Goal: Information Seeking & Learning: Learn about a topic

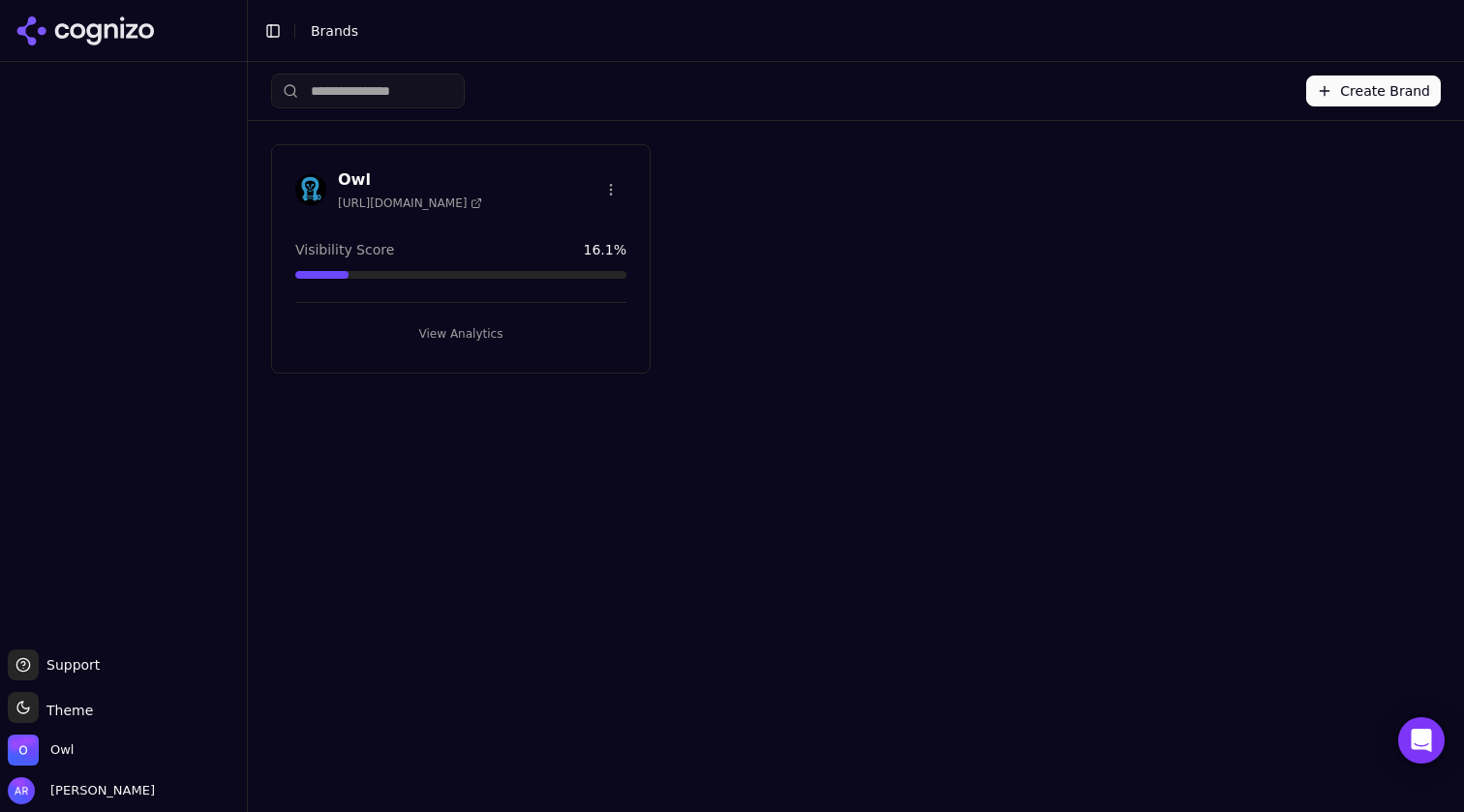
click at [357, 179] on h3 "Owl" at bounding box center [410, 180] width 144 height 23
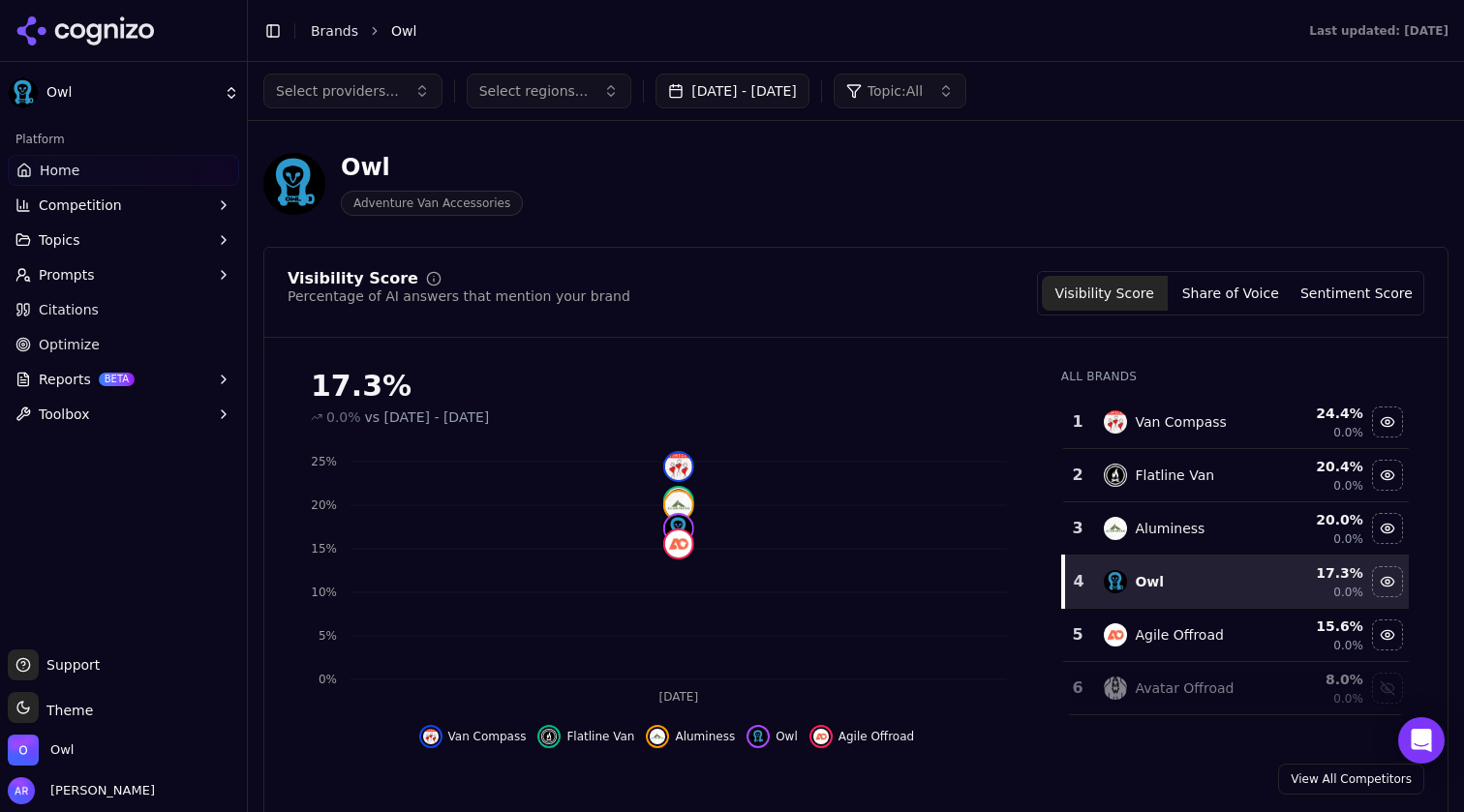
click at [42, 384] on span "Reports" at bounding box center [65, 379] width 52 height 19
click at [68, 374] on span "Reports" at bounding box center [65, 379] width 52 height 19
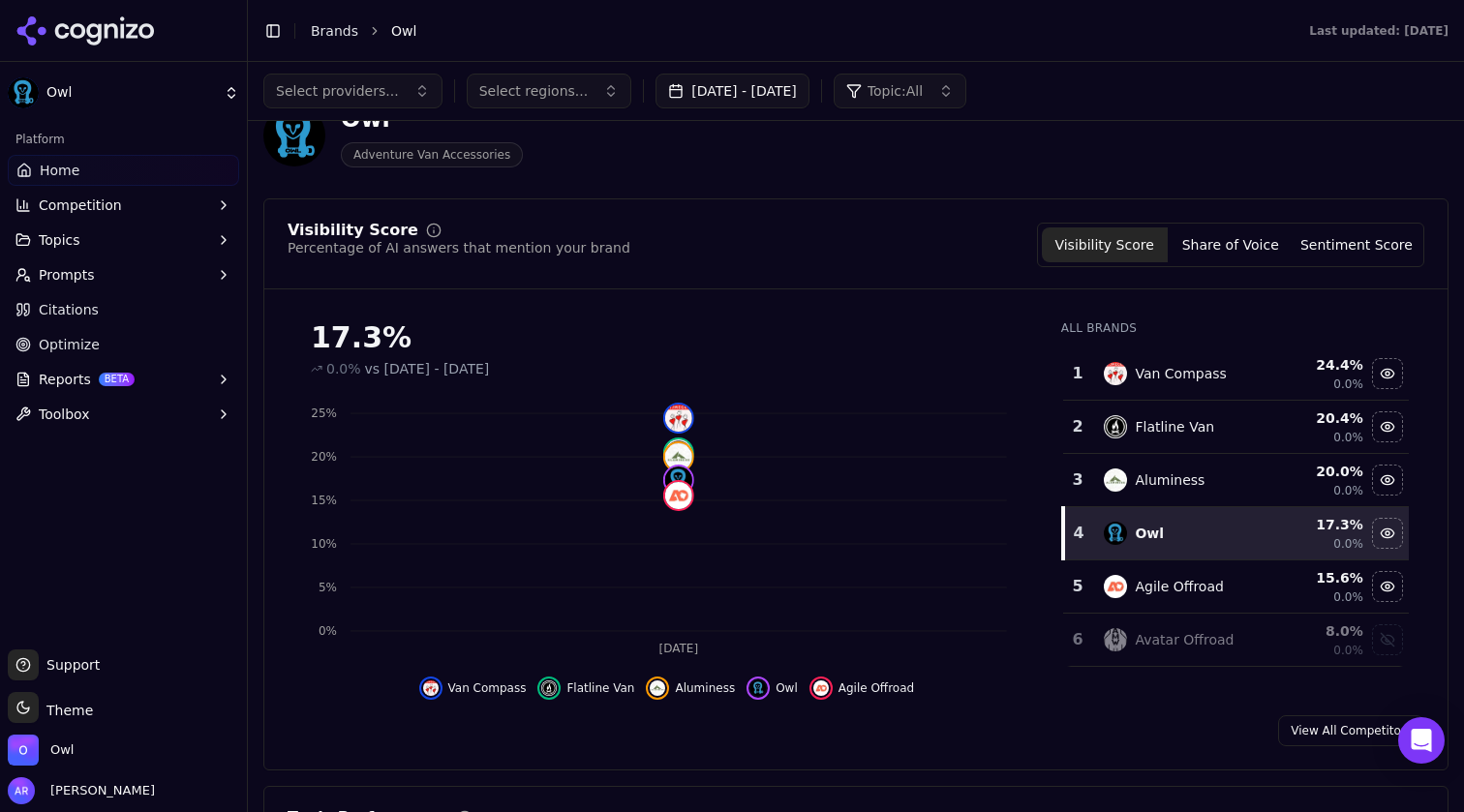
scroll to position [65, 0]
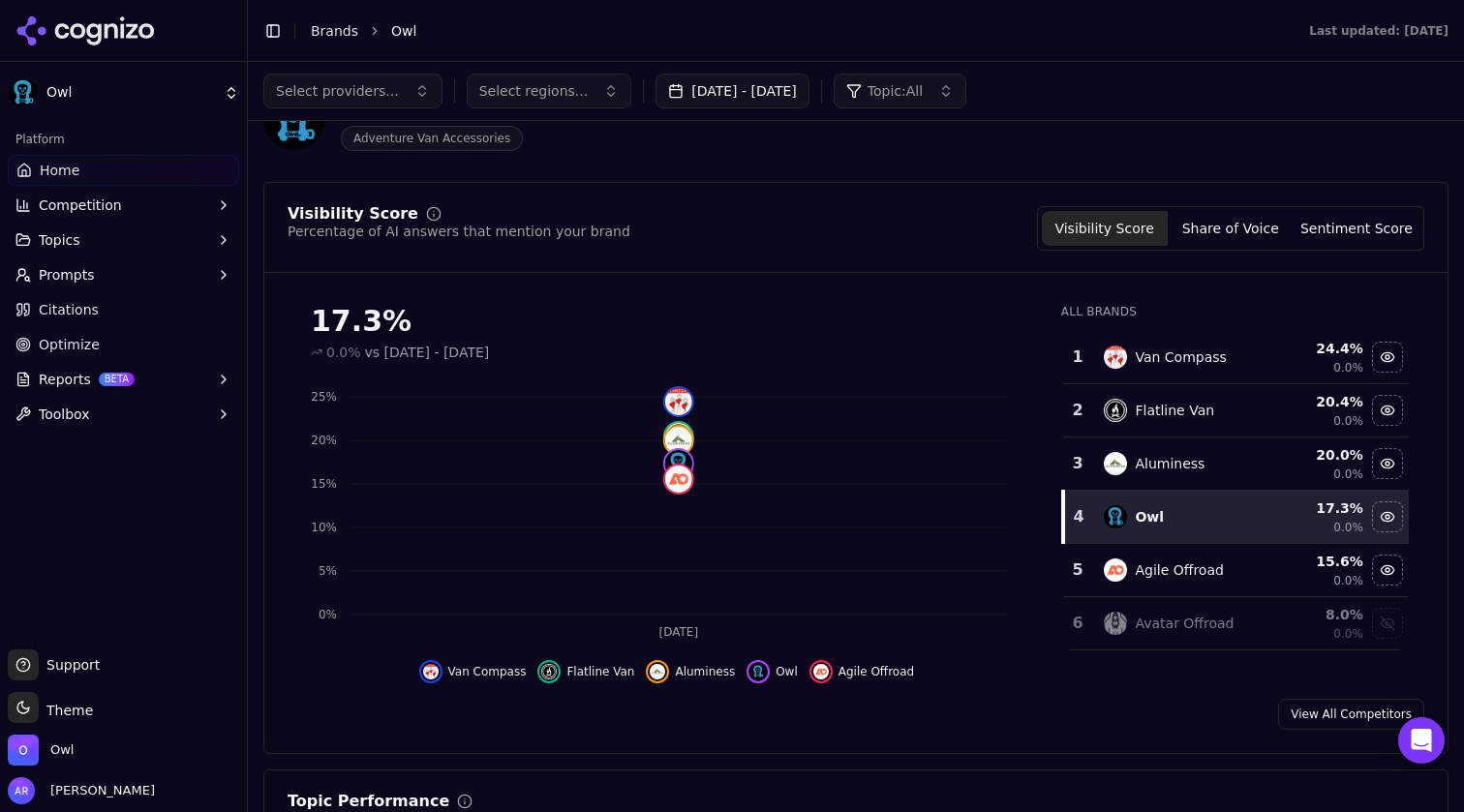
click at [751, 83] on button "[DATE] - [DATE]" at bounding box center [732, 91] width 154 height 35
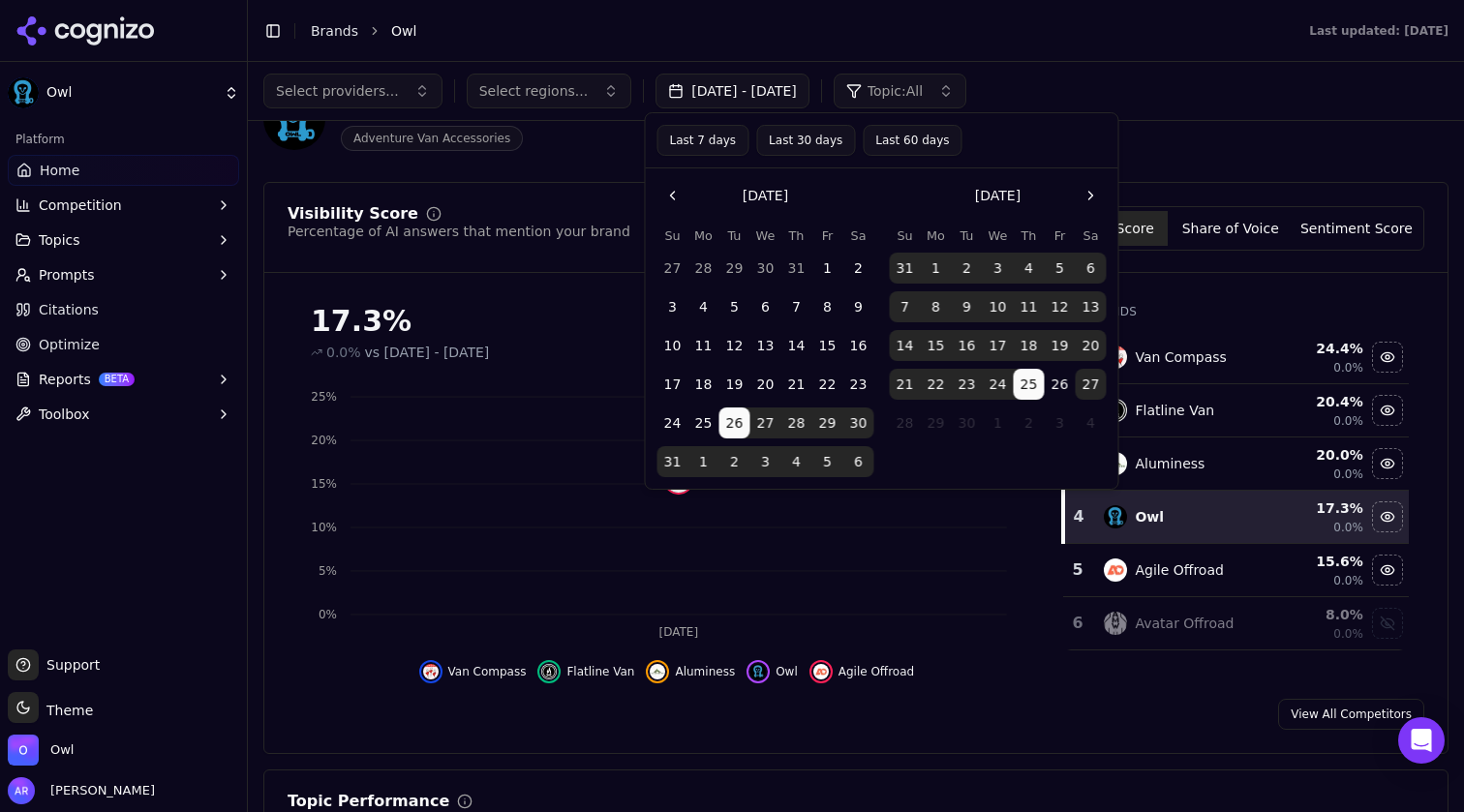
click at [1250, 93] on div "Select providers... Select regions... [DATE] - [DATE] Topic: All" at bounding box center [856, 91] width 1185 height 35
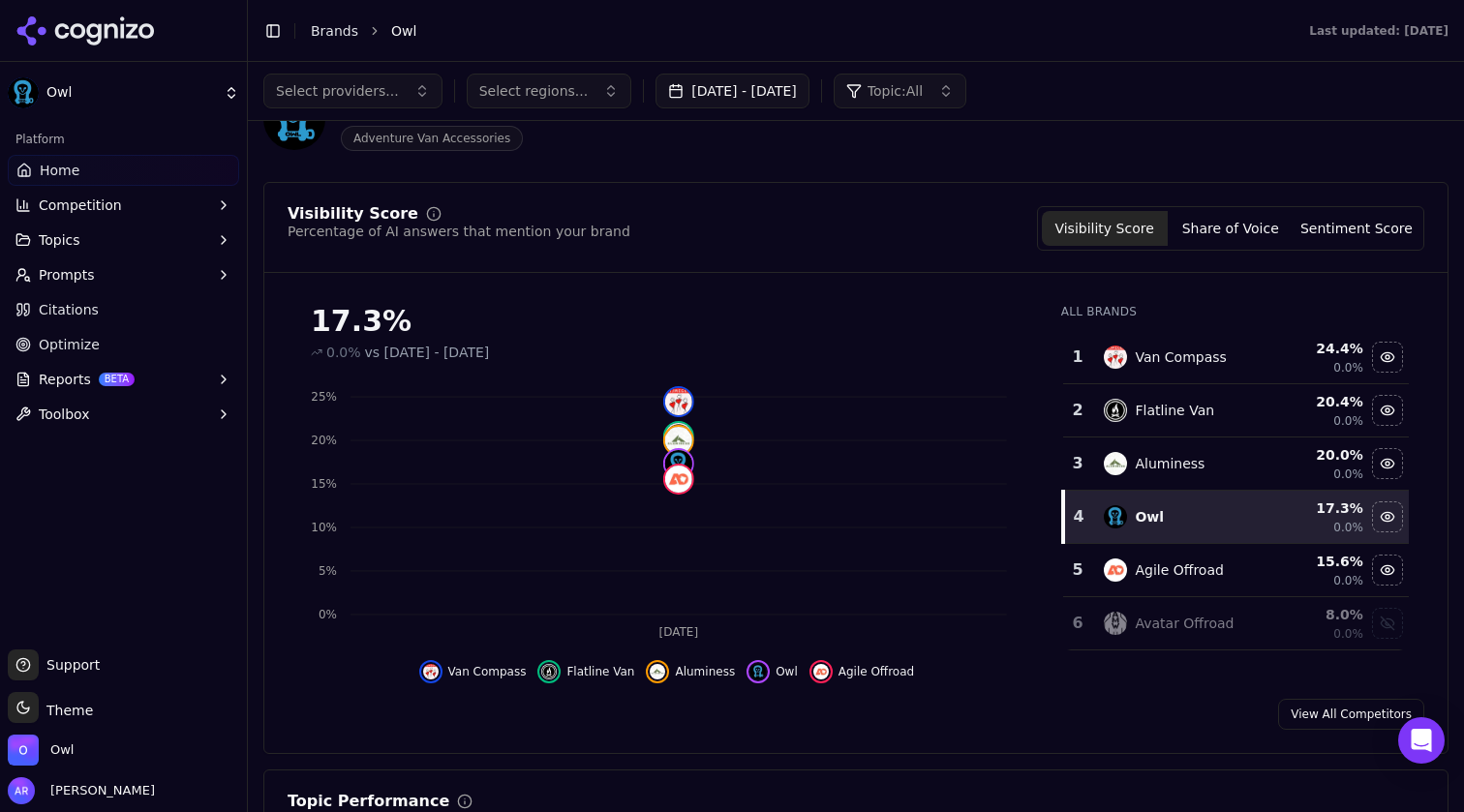
click at [1282, 106] on div "Select providers... Select regions... [DATE] - [DATE] Topic: All" at bounding box center [856, 91] width 1185 height 35
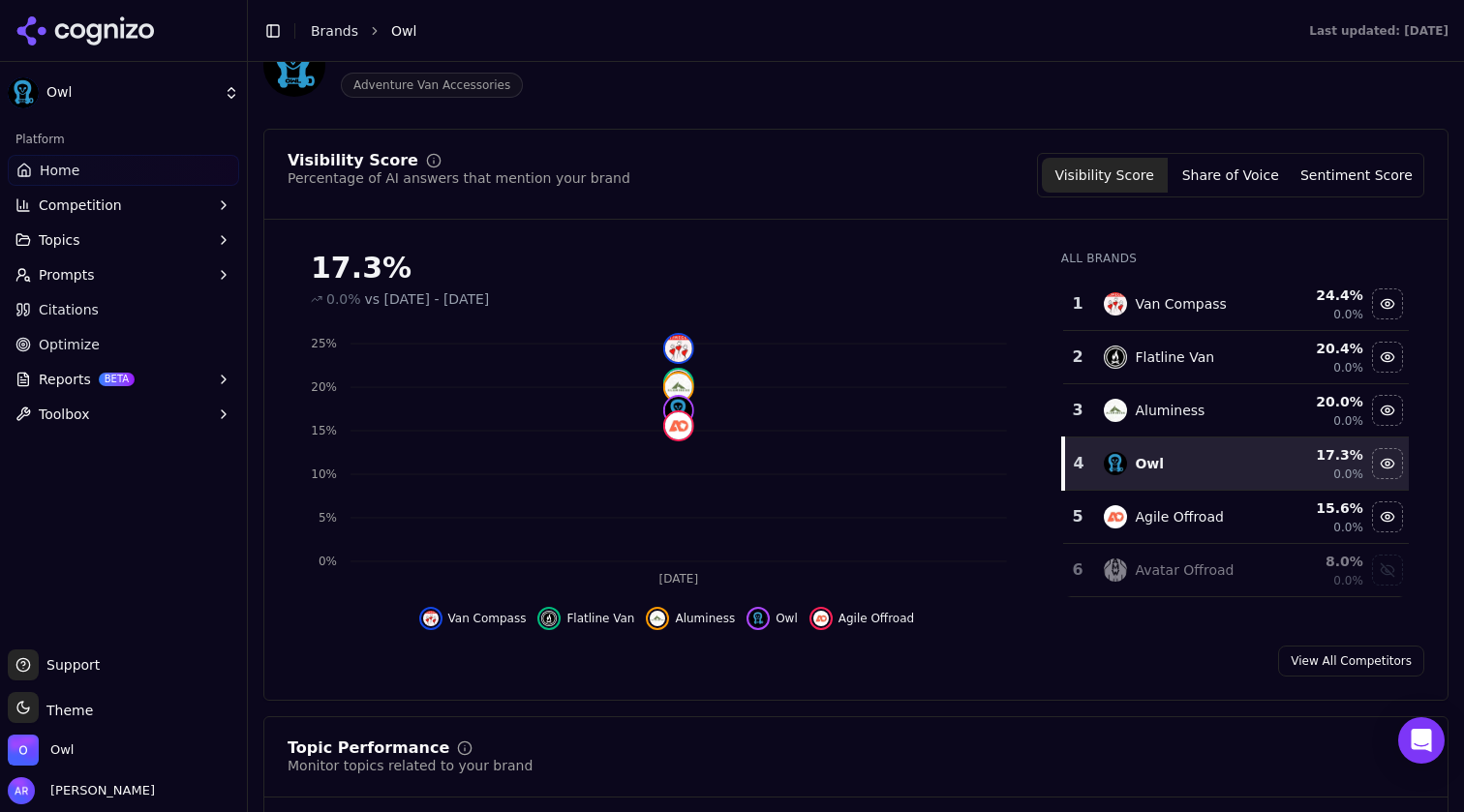
scroll to position [144, 0]
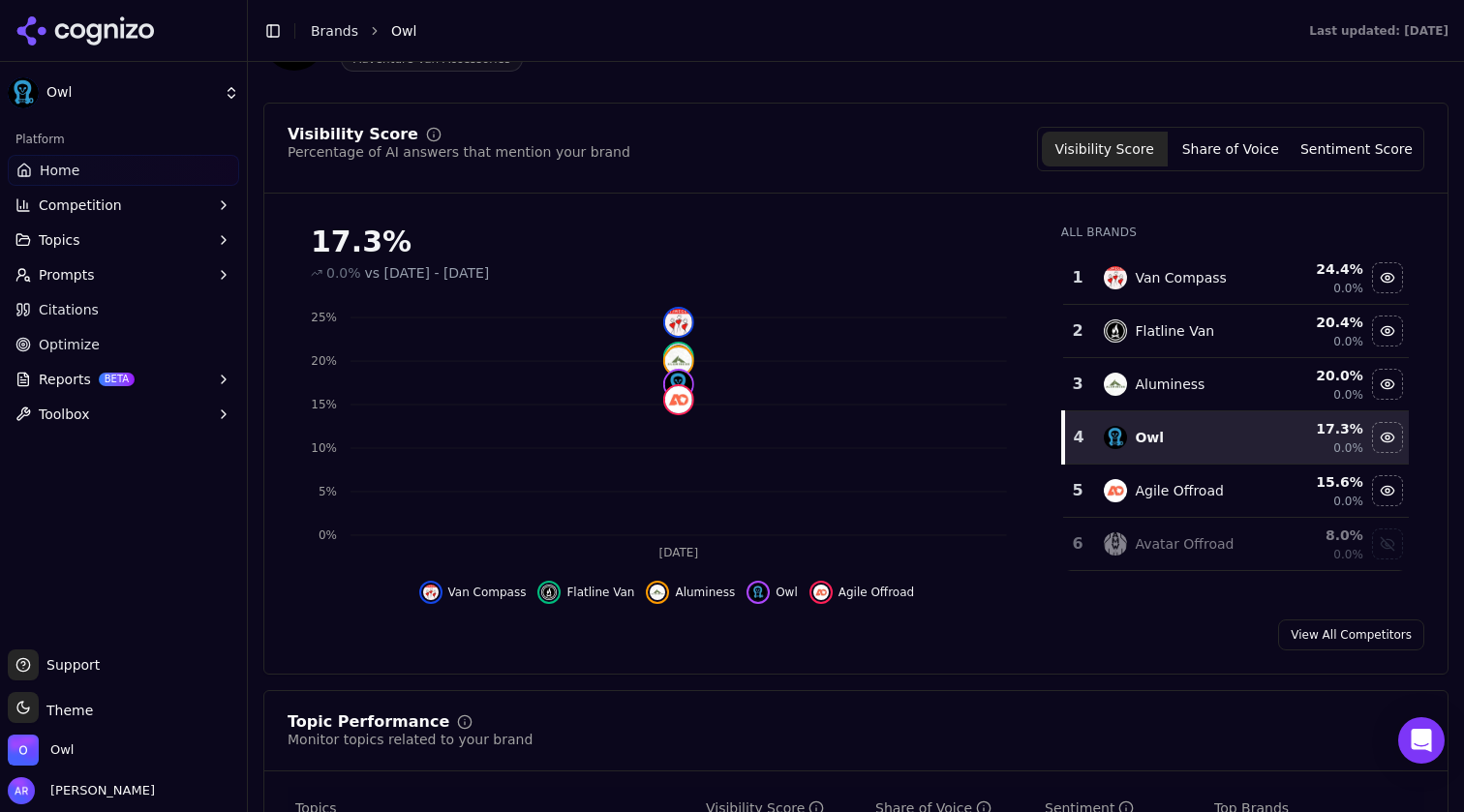
click at [80, 269] on span "Prompts" at bounding box center [67, 275] width 56 height 19
click at [86, 242] on button "Topics" at bounding box center [124, 240] width 232 height 31
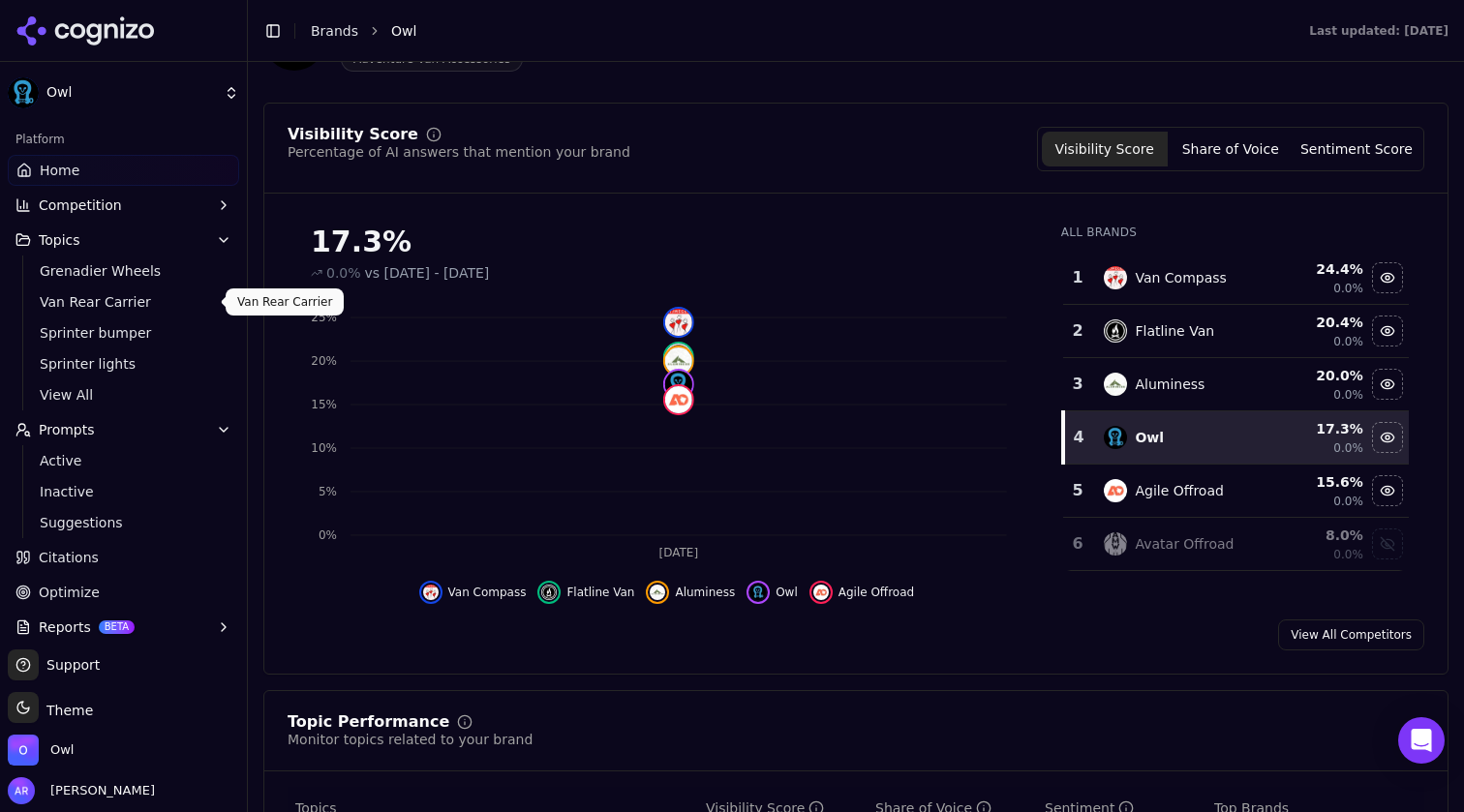
click at [123, 304] on span "Van Rear Carrier" at bounding box center [124, 302] width 169 height 19
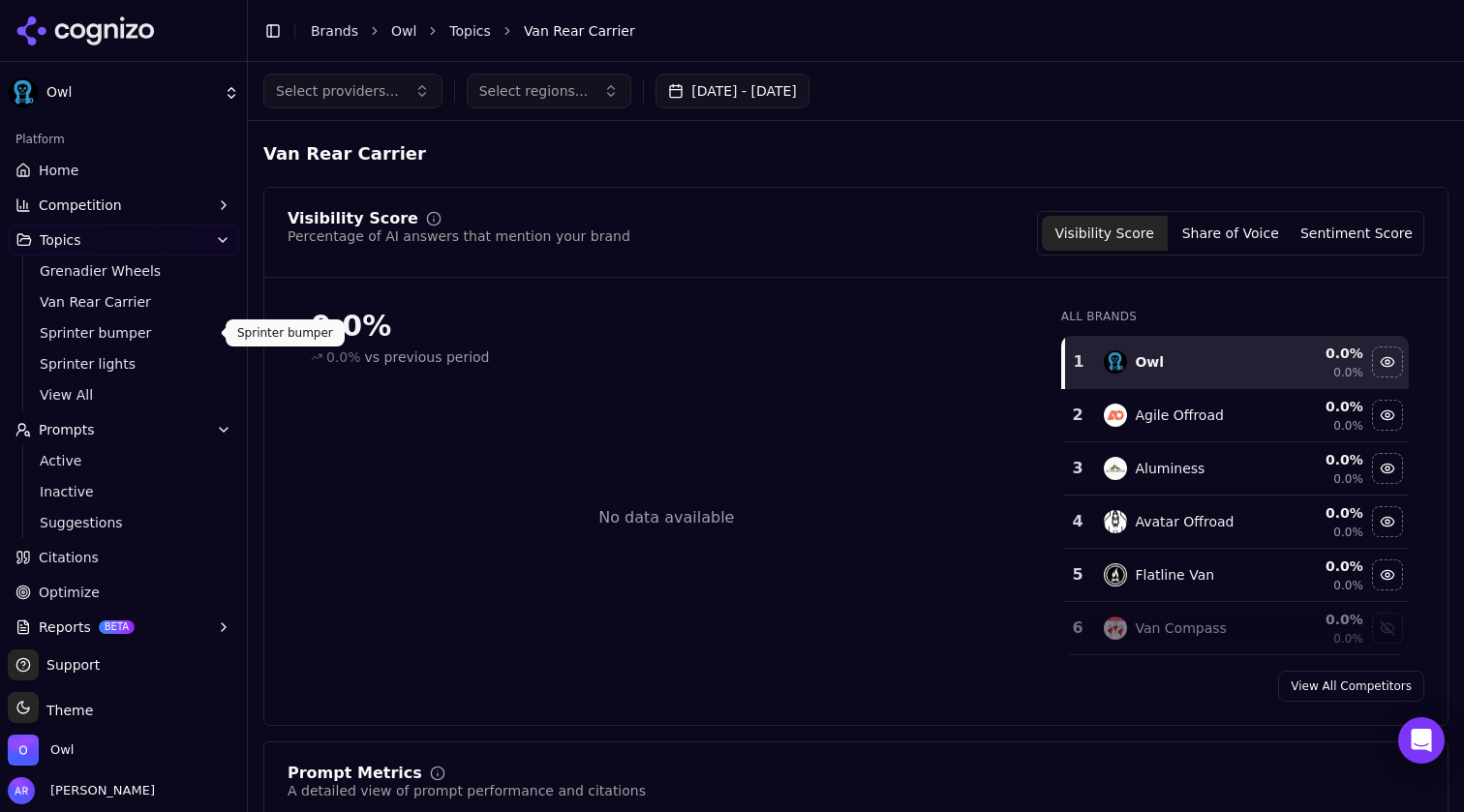
click at [104, 336] on span "Sprinter bumper" at bounding box center [124, 333] width 169 height 19
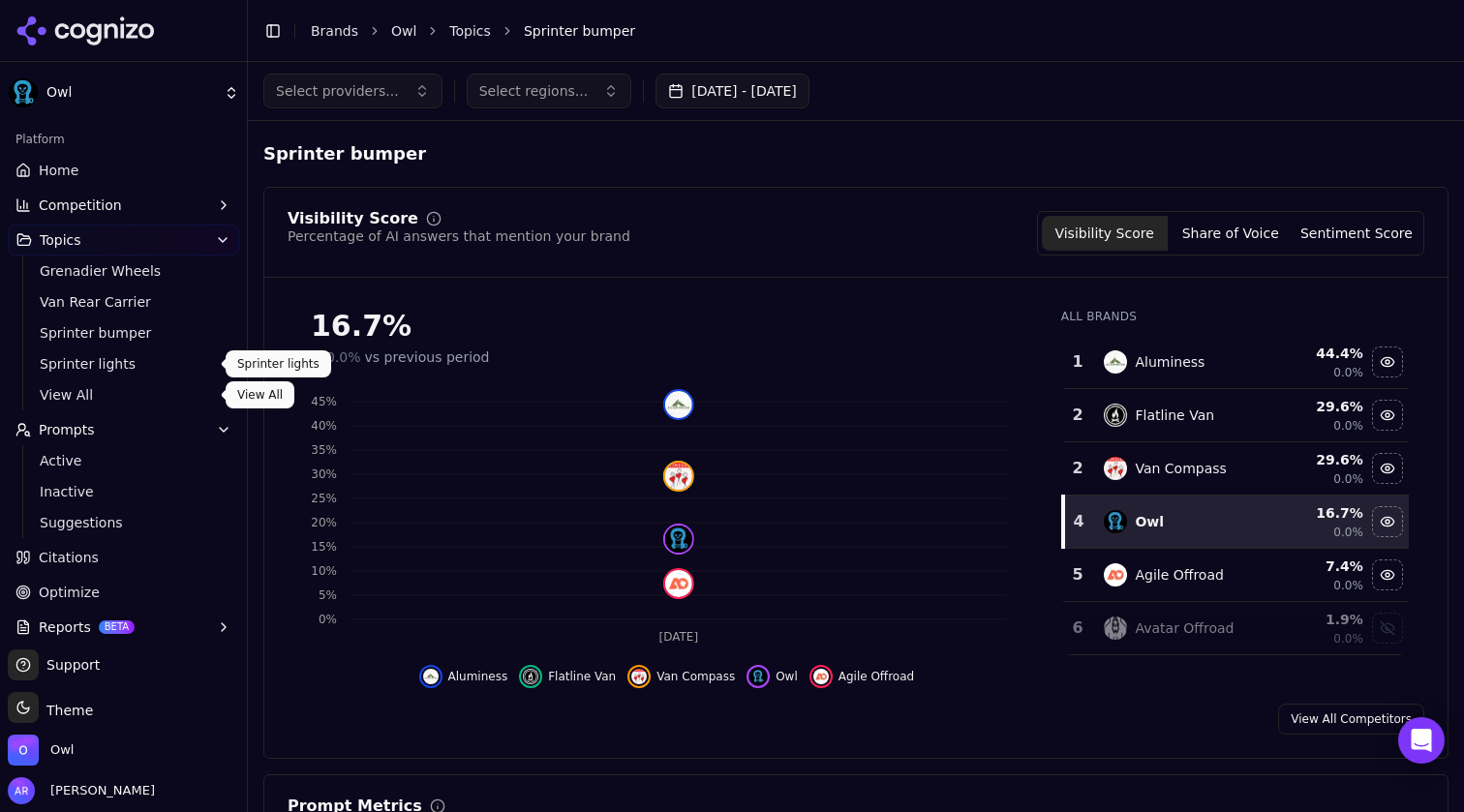
click at [92, 358] on span "Sprinter lights" at bounding box center [124, 364] width 169 height 19
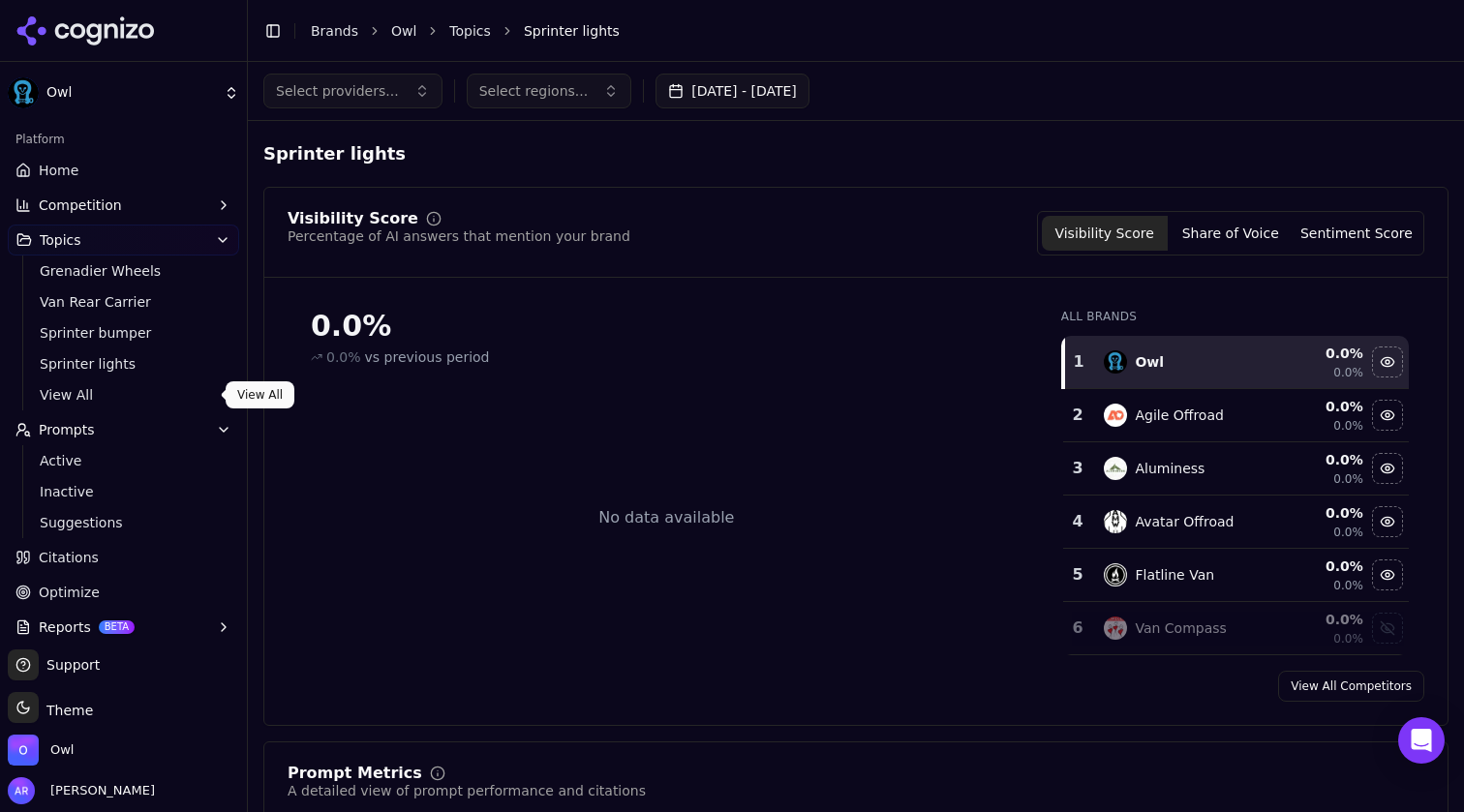
click at [94, 393] on span "View All" at bounding box center [124, 395] width 169 height 19
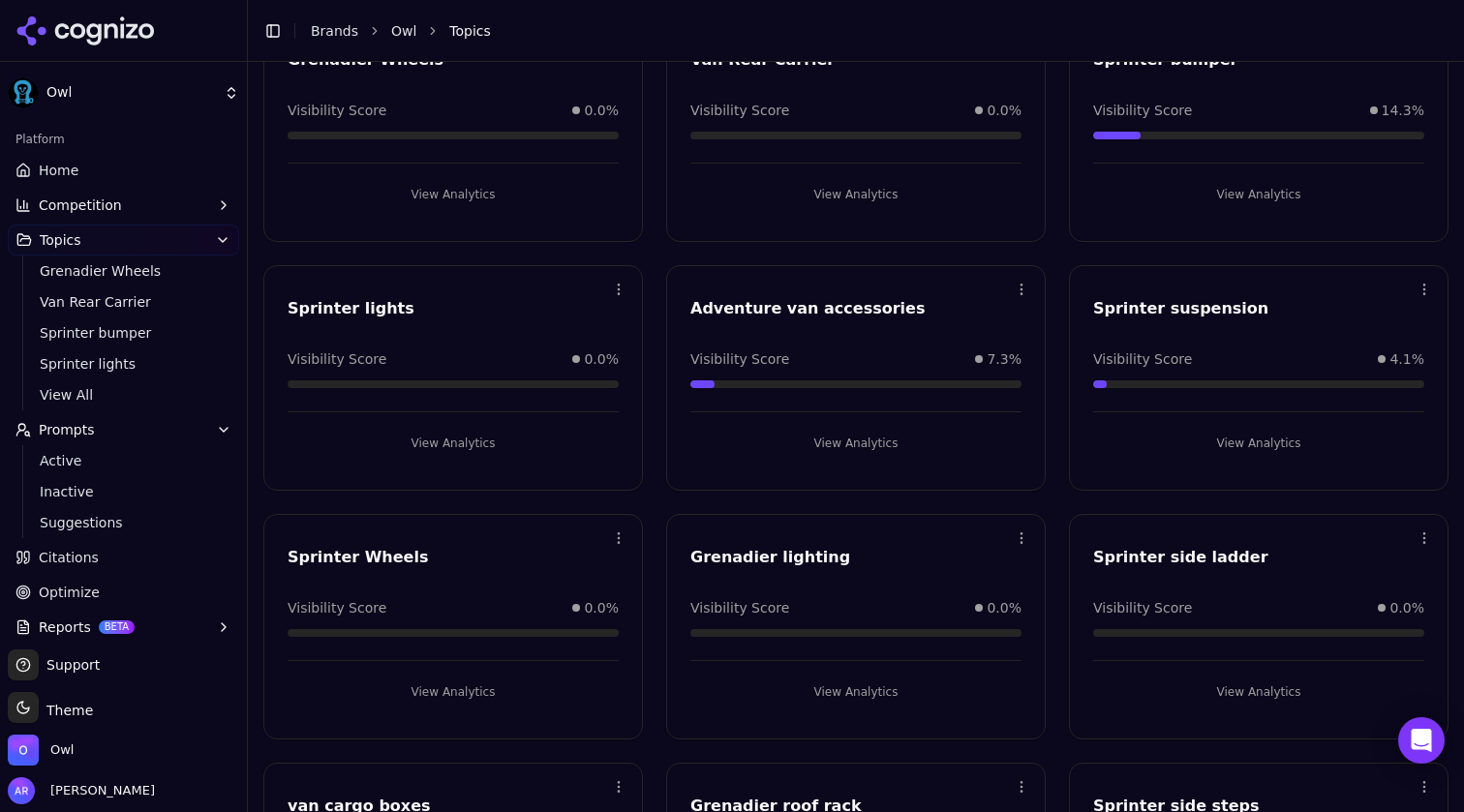
scroll to position [172, 0]
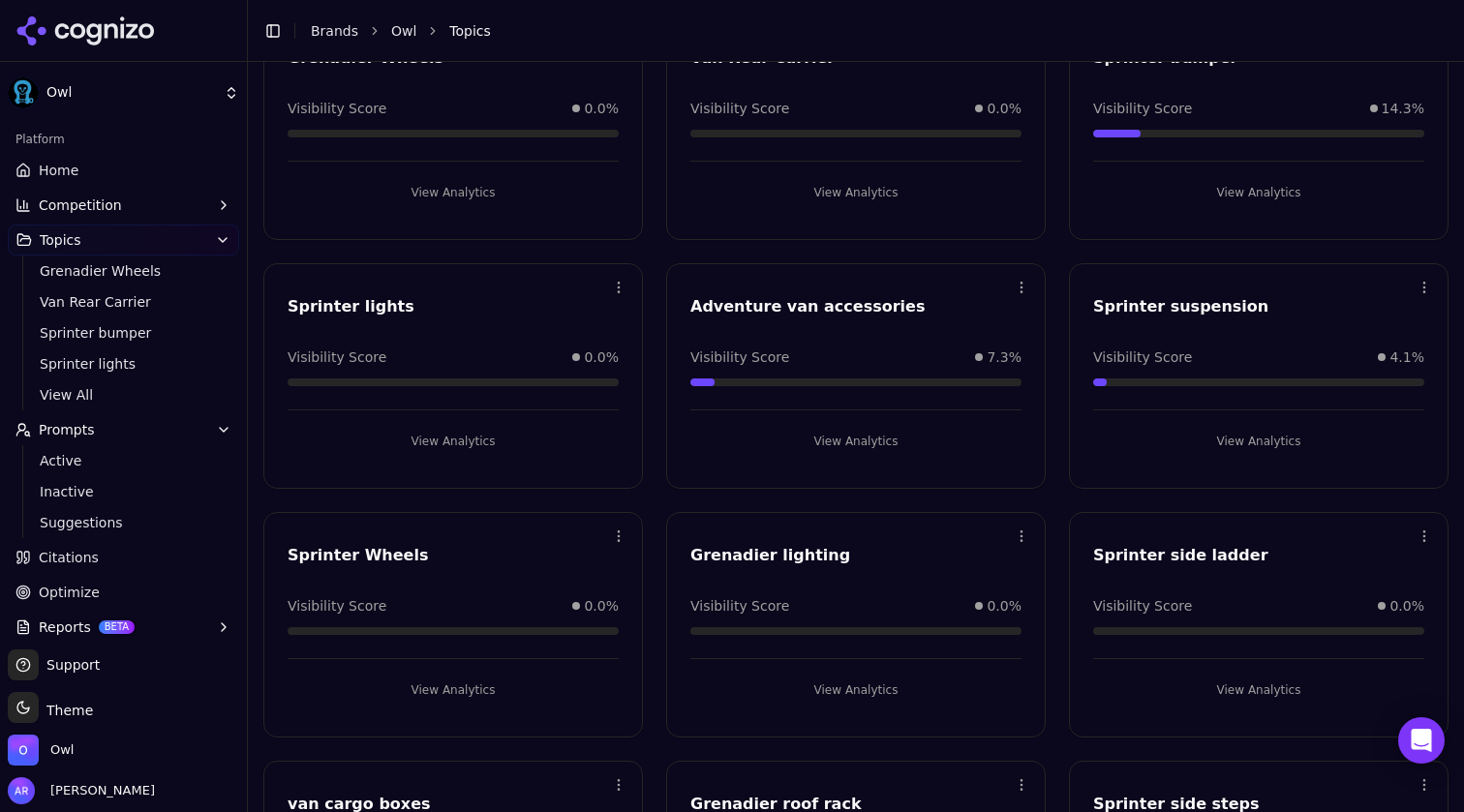
click at [859, 444] on button "View Analytics" at bounding box center [855, 440] width 331 height 31
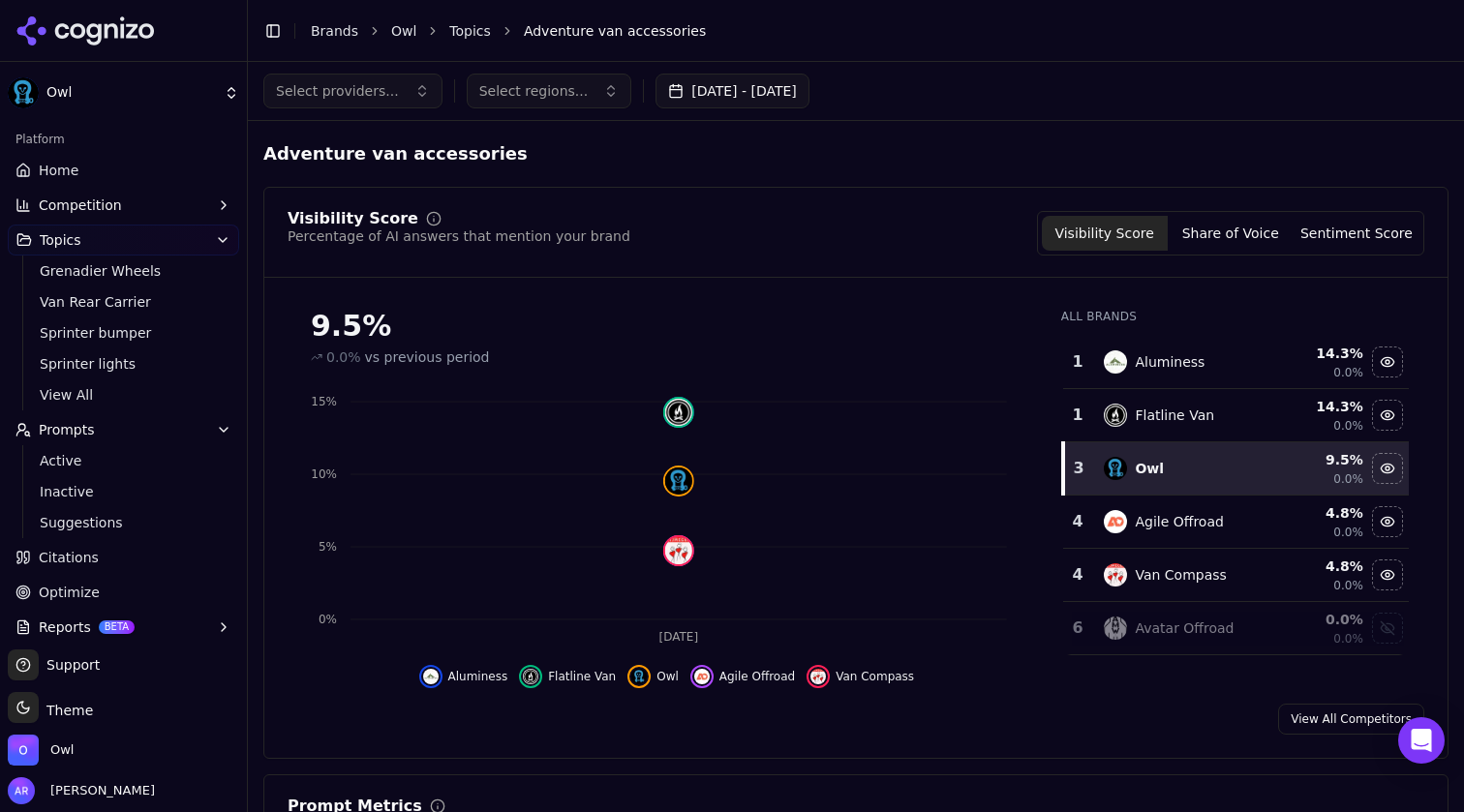
click at [1376, 233] on button "Sentiment Score" at bounding box center [1357, 233] width 126 height 35
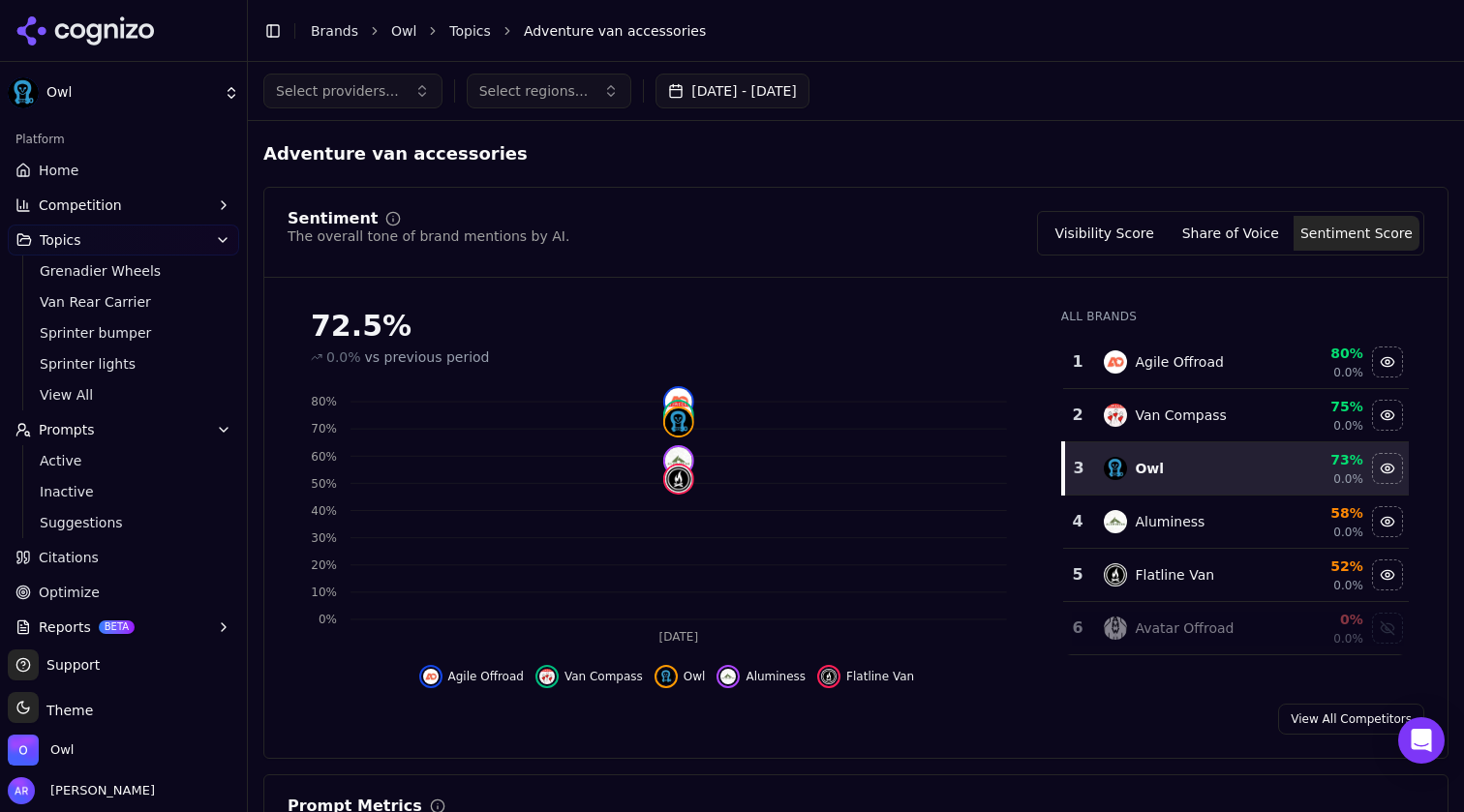
click at [1254, 231] on button "Share of Voice" at bounding box center [1231, 233] width 126 height 35
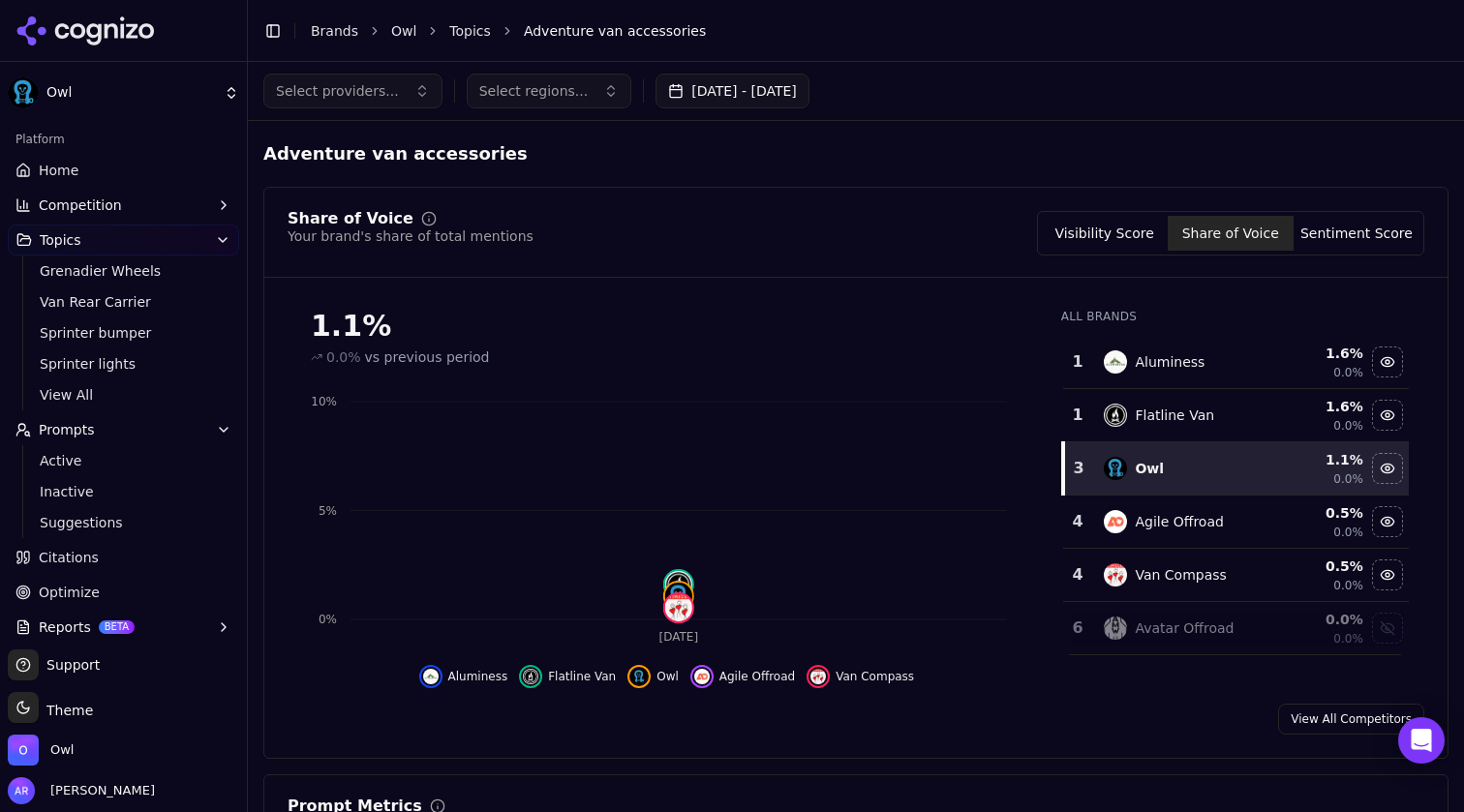
click at [1369, 241] on button "Sentiment Score" at bounding box center [1357, 233] width 126 height 35
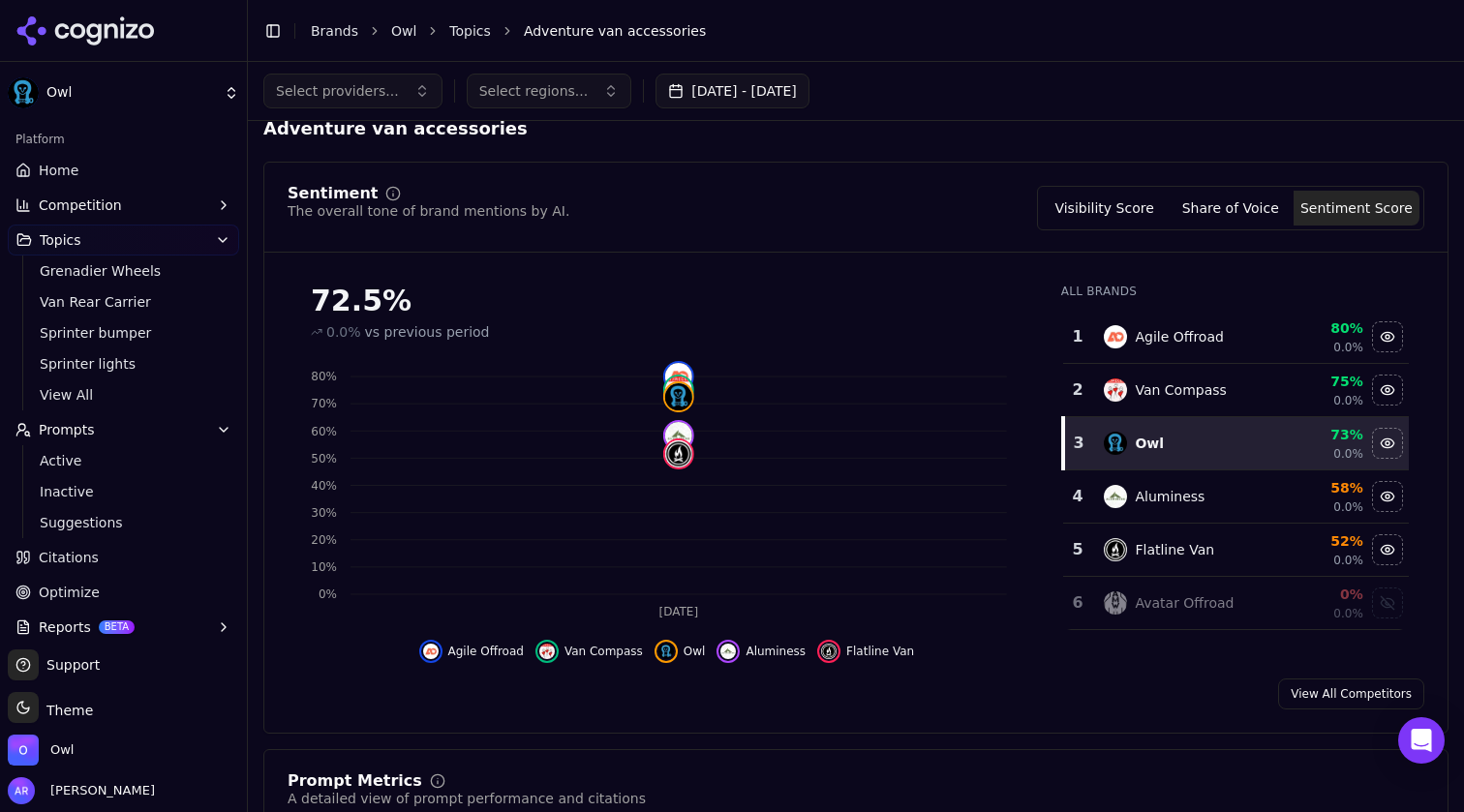
scroll to position [37, 0]
